Goal: Task Accomplishment & Management: Use online tool/utility

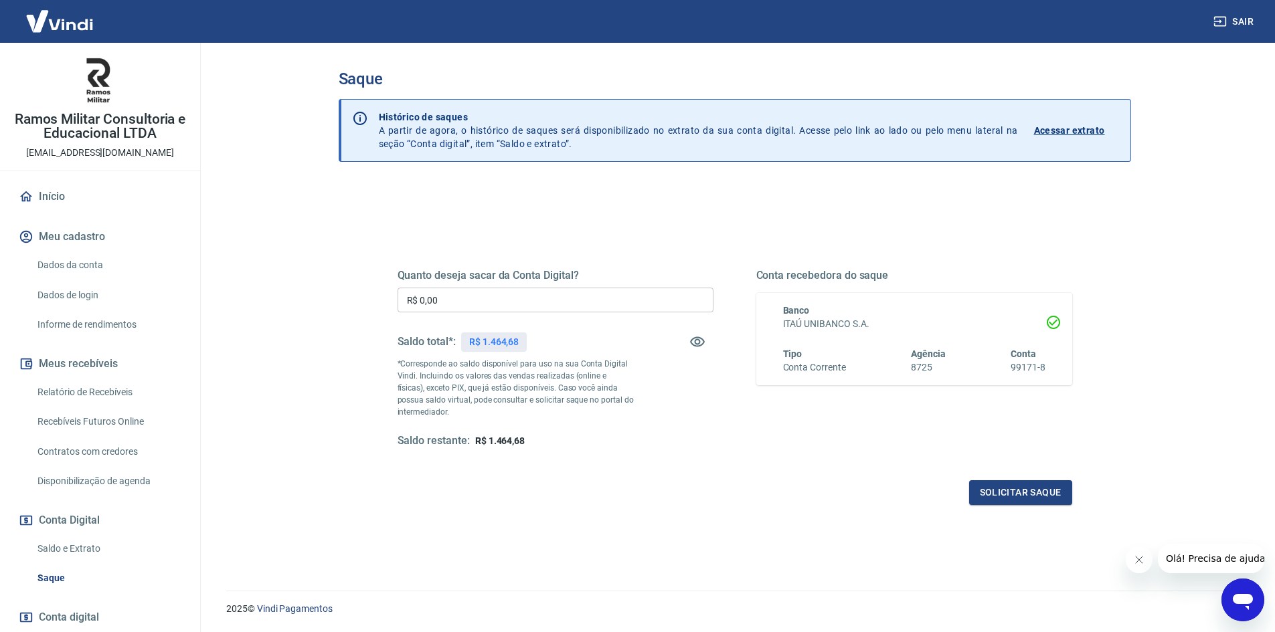
click at [543, 306] on input "R$ 0,00" at bounding box center [555, 300] width 316 height 25
click at [546, 302] on input "R$ 0,00" at bounding box center [555, 300] width 316 height 25
type input "R$ 1.464,68"
click at [1016, 493] on button "Solicitar saque" at bounding box center [1020, 492] width 103 height 25
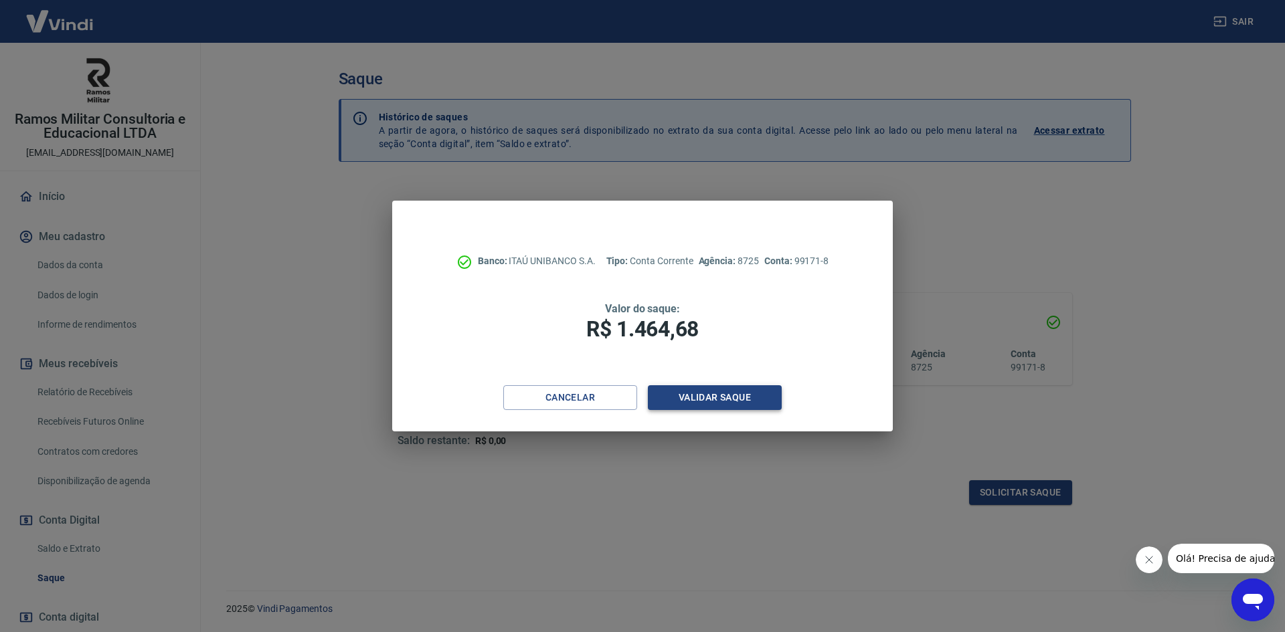
click at [735, 402] on button "Validar saque" at bounding box center [715, 397] width 134 height 25
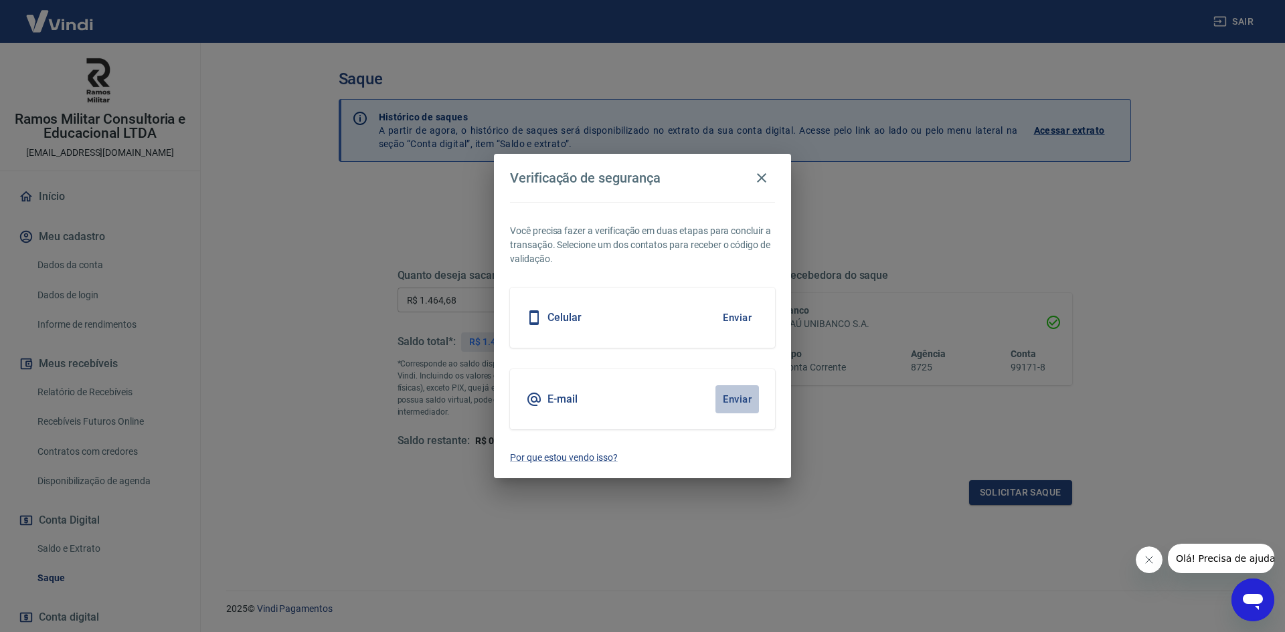
click at [735, 401] on button "Enviar" at bounding box center [736, 399] width 43 height 28
click at [679, 392] on div "E-mail Enviar" at bounding box center [642, 399] width 265 height 60
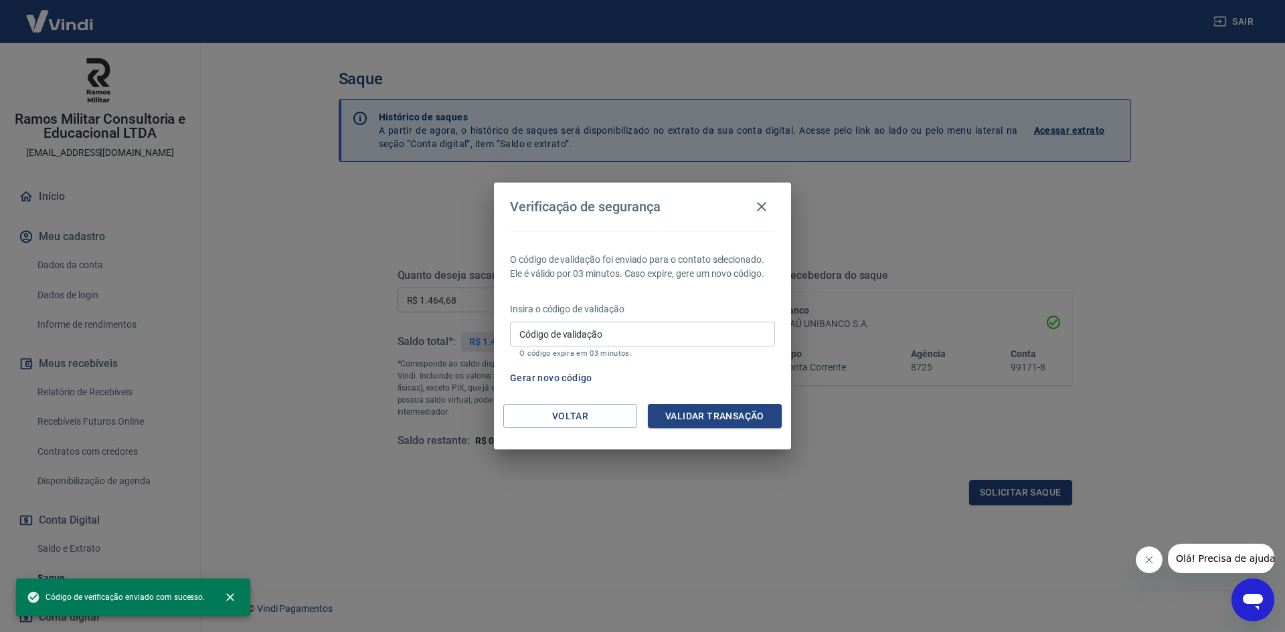
click at [706, 327] on input "Código de validação" at bounding box center [642, 334] width 265 height 25
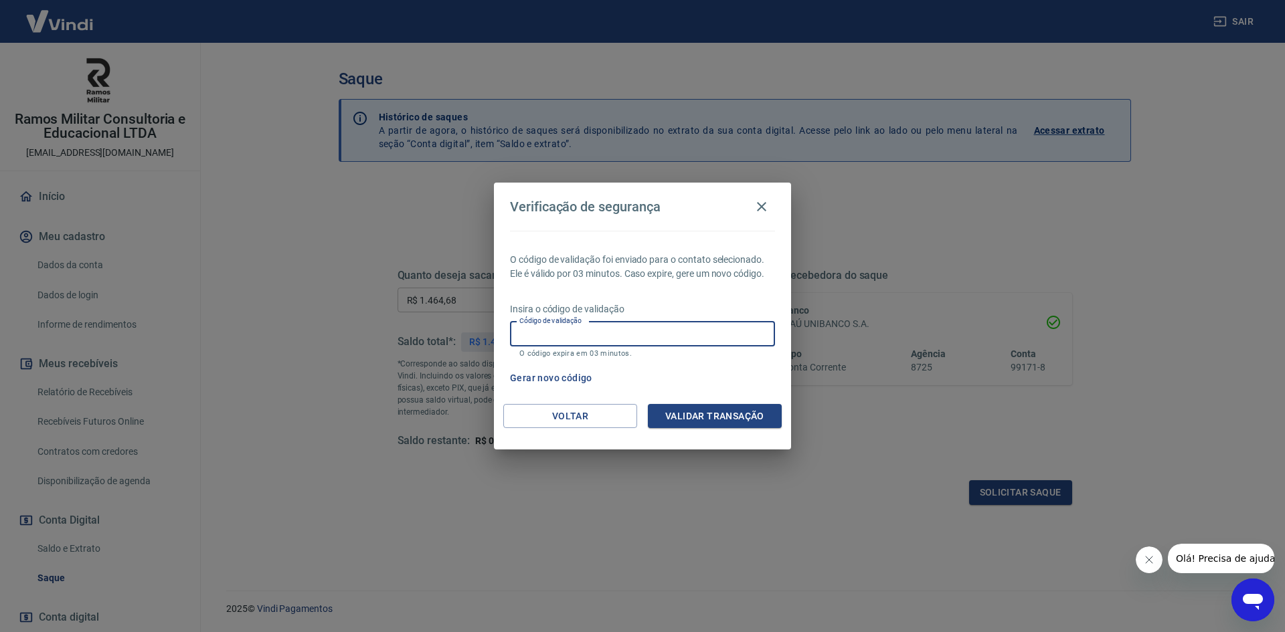
click at [686, 339] on input "Código de validação" at bounding box center [642, 334] width 265 height 25
type input "472588"
click at [712, 416] on button "Validar transação" at bounding box center [715, 416] width 134 height 25
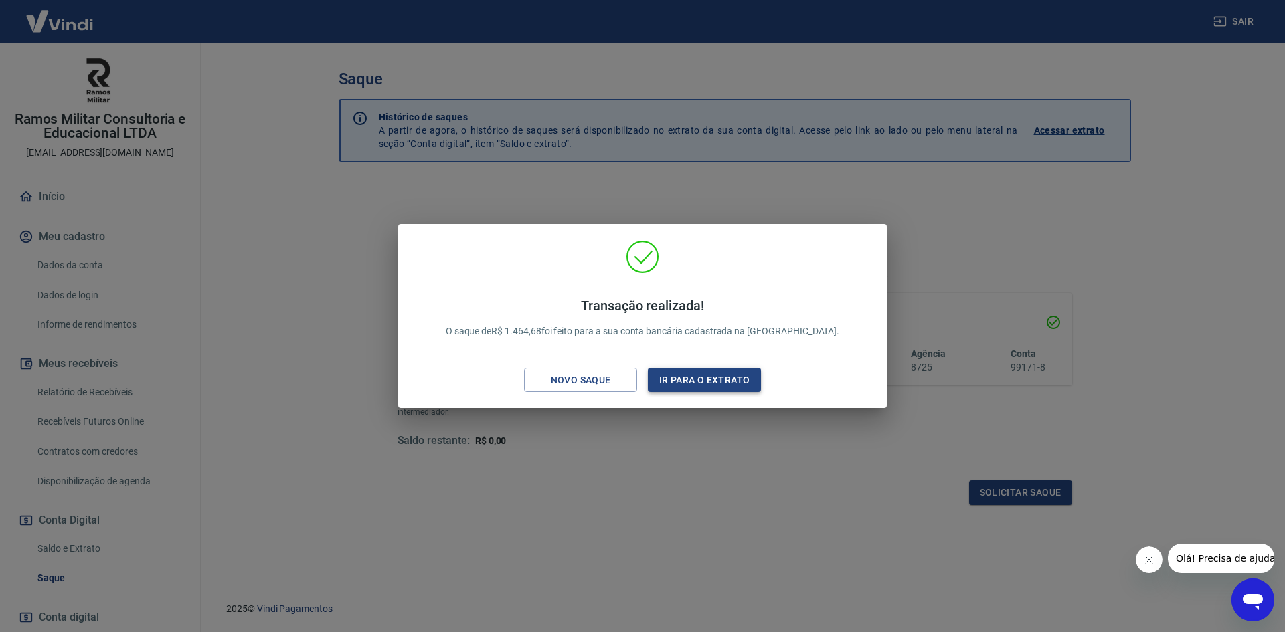
click at [704, 385] on button "Ir para o extrato" at bounding box center [704, 380] width 113 height 25
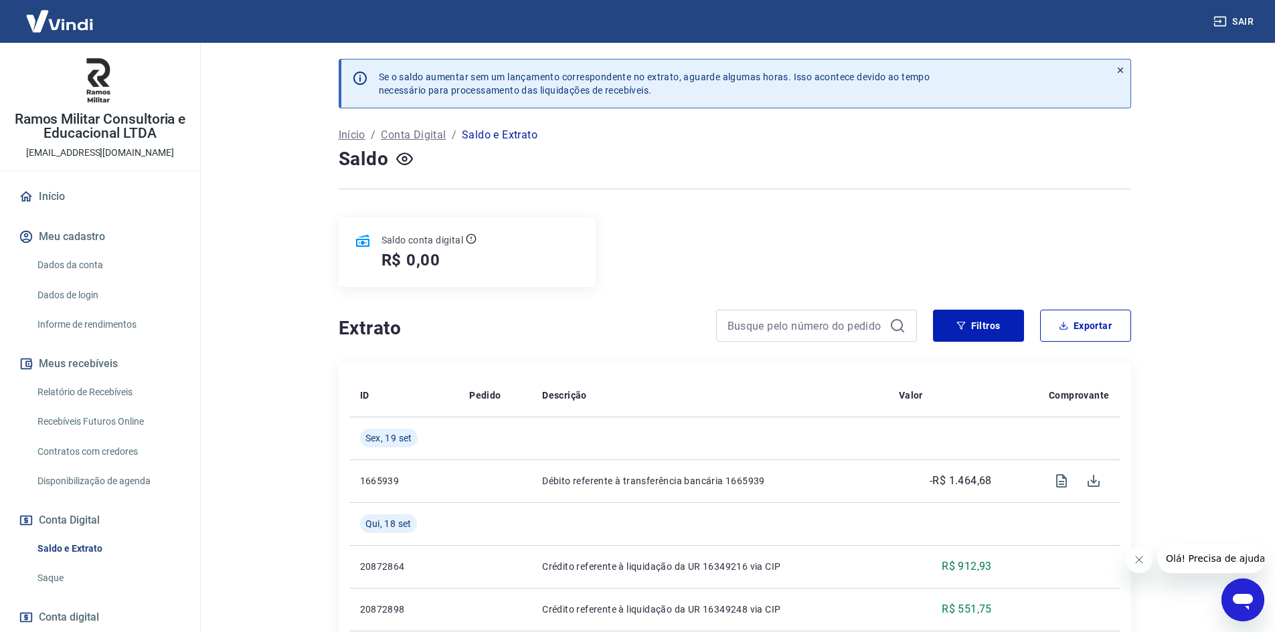
click at [982, 237] on div "Saldo conta digital R$ 0,00" at bounding box center [735, 252] width 792 height 70
